Goal: Information Seeking & Learning: Learn about a topic

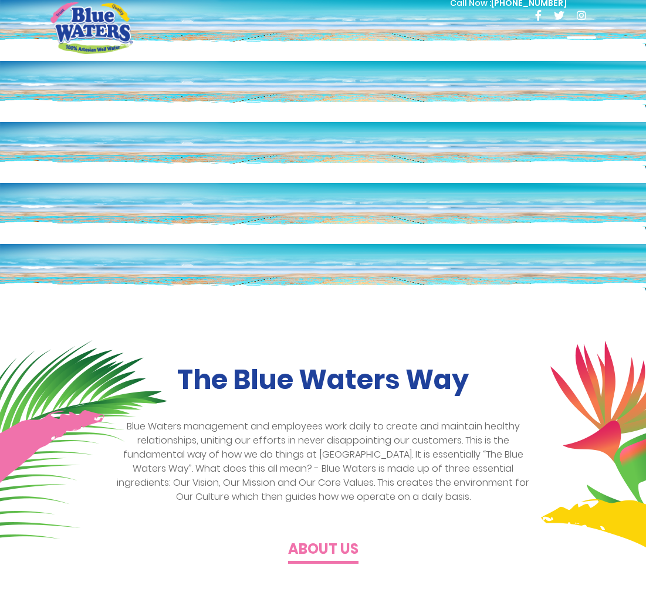
click at [569, 43] on span at bounding box center [581, 44] width 29 height 2
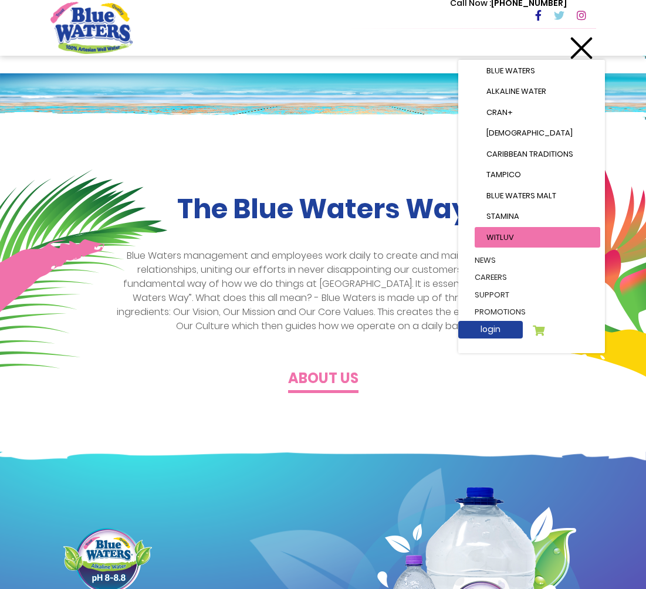
scroll to position [251, 0]
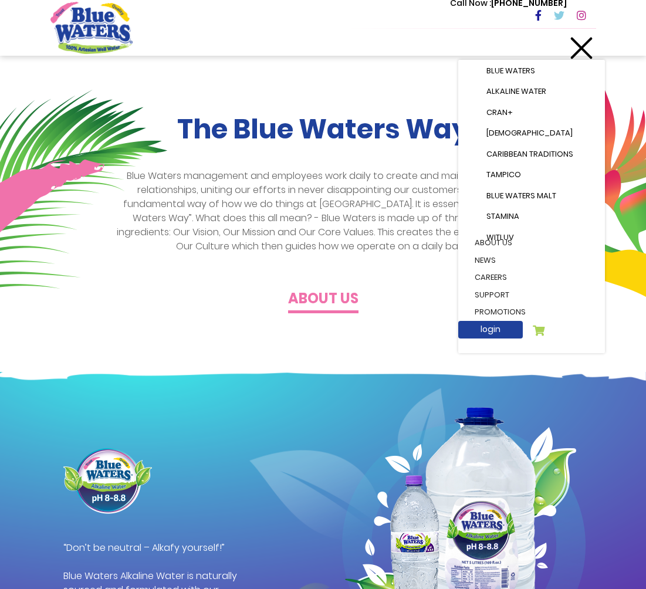
click at [499, 269] on link "careers" at bounding box center [531, 278] width 137 height 18
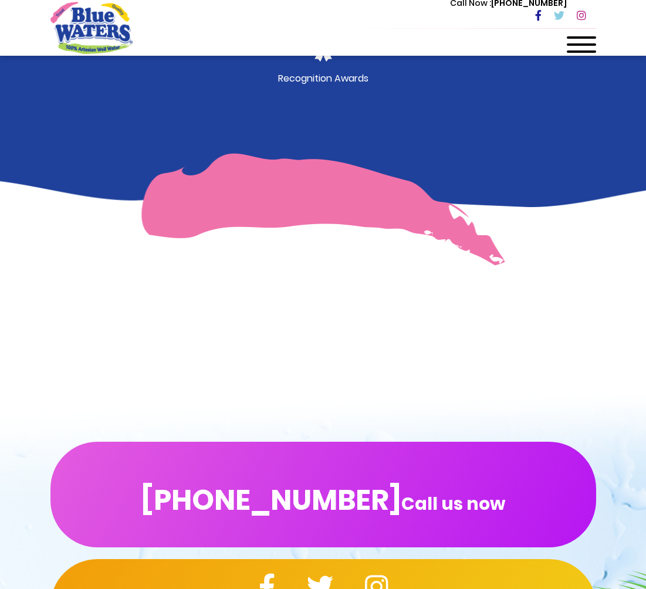
scroll to position [505, 0]
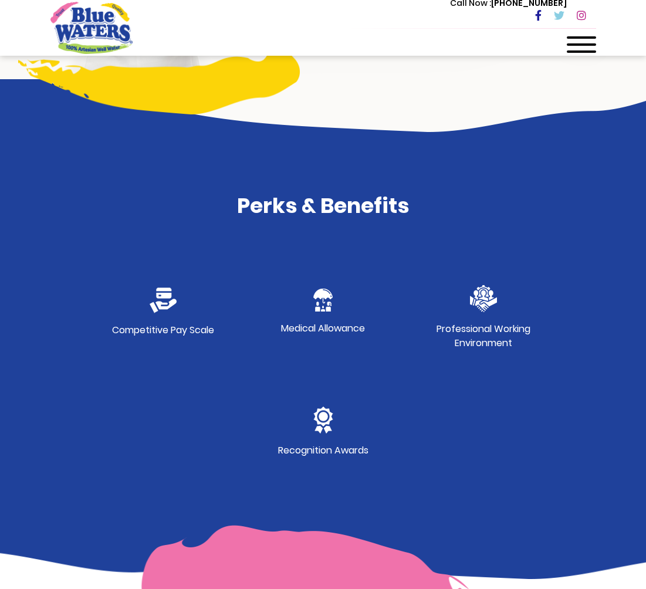
click at [482, 297] on img at bounding box center [483, 298] width 27 height 27
click at [302, 307] on div "Medical Allowance" at bounding box center [323, 318] width 160 height 120
click at [337, 423] on div "Recognition Awards" at bounding box center [323, 437] width 160 height 120
click at [172, 319] on div "Competitive Pay Scale" at bounding box center [163, 318] width 160 height 120
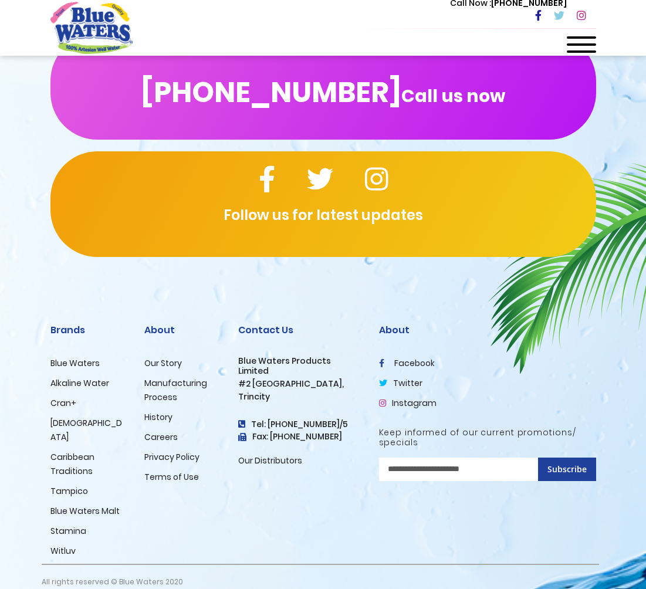
scroll to position [1287, 0]
